Goal: Task Accomplishment & Management: Use online tool/utility

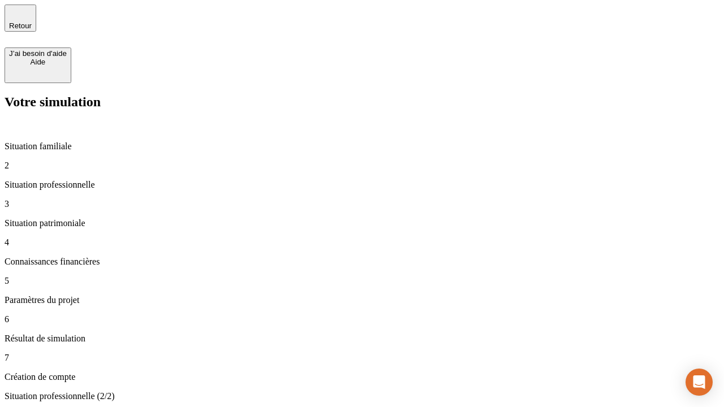
type input "30 000"
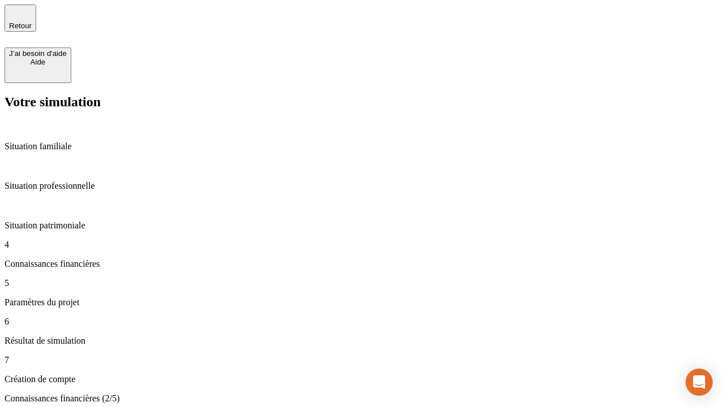
scroll to position [2, 0]
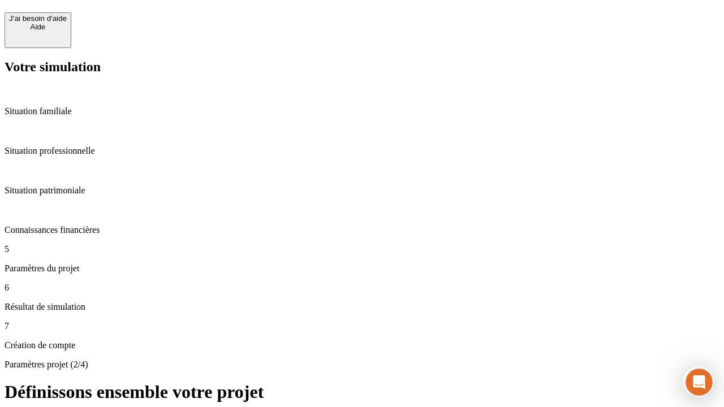
scroll to position [10, 0]
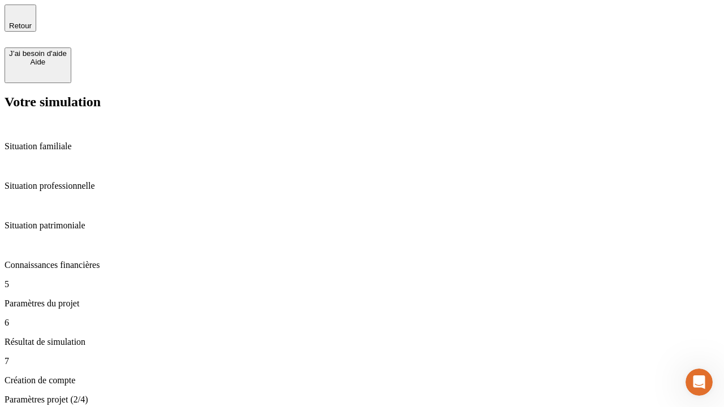
type input "25"
type input "64"
type input "1 000"
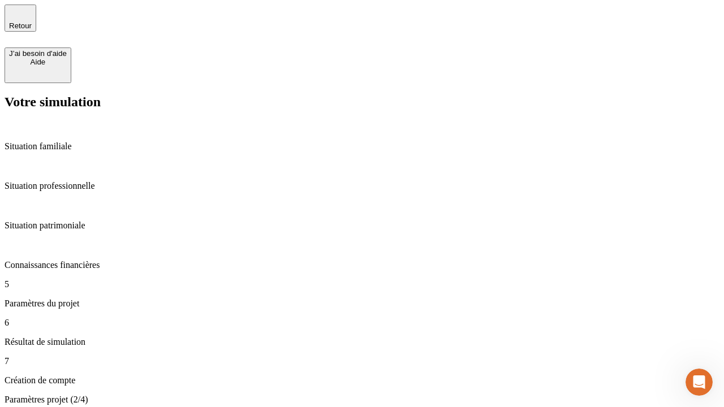
type input "640"
